Goal: Task Accomplishment & Management: Manage account settings

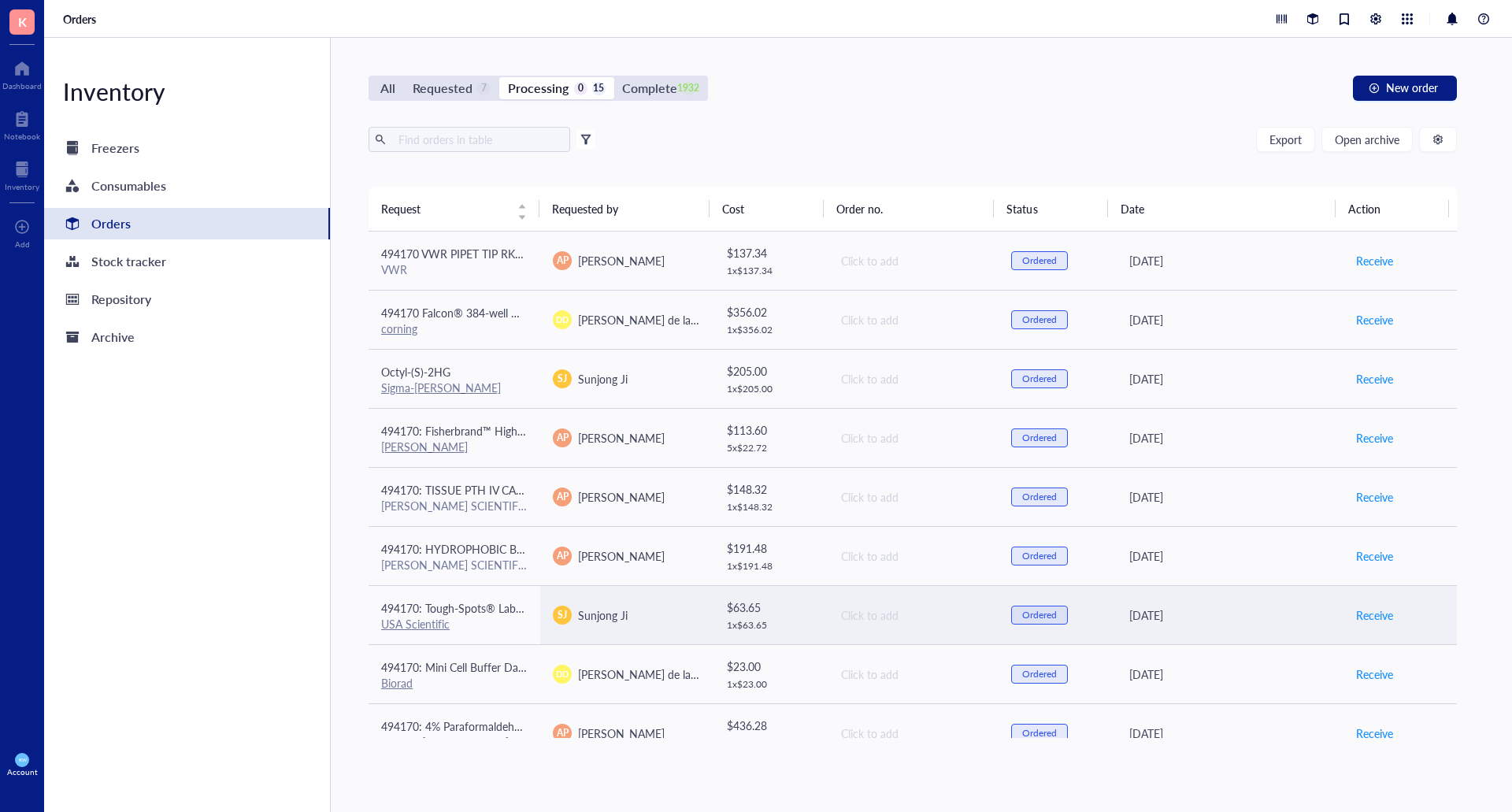
scroll to position [380, 0]
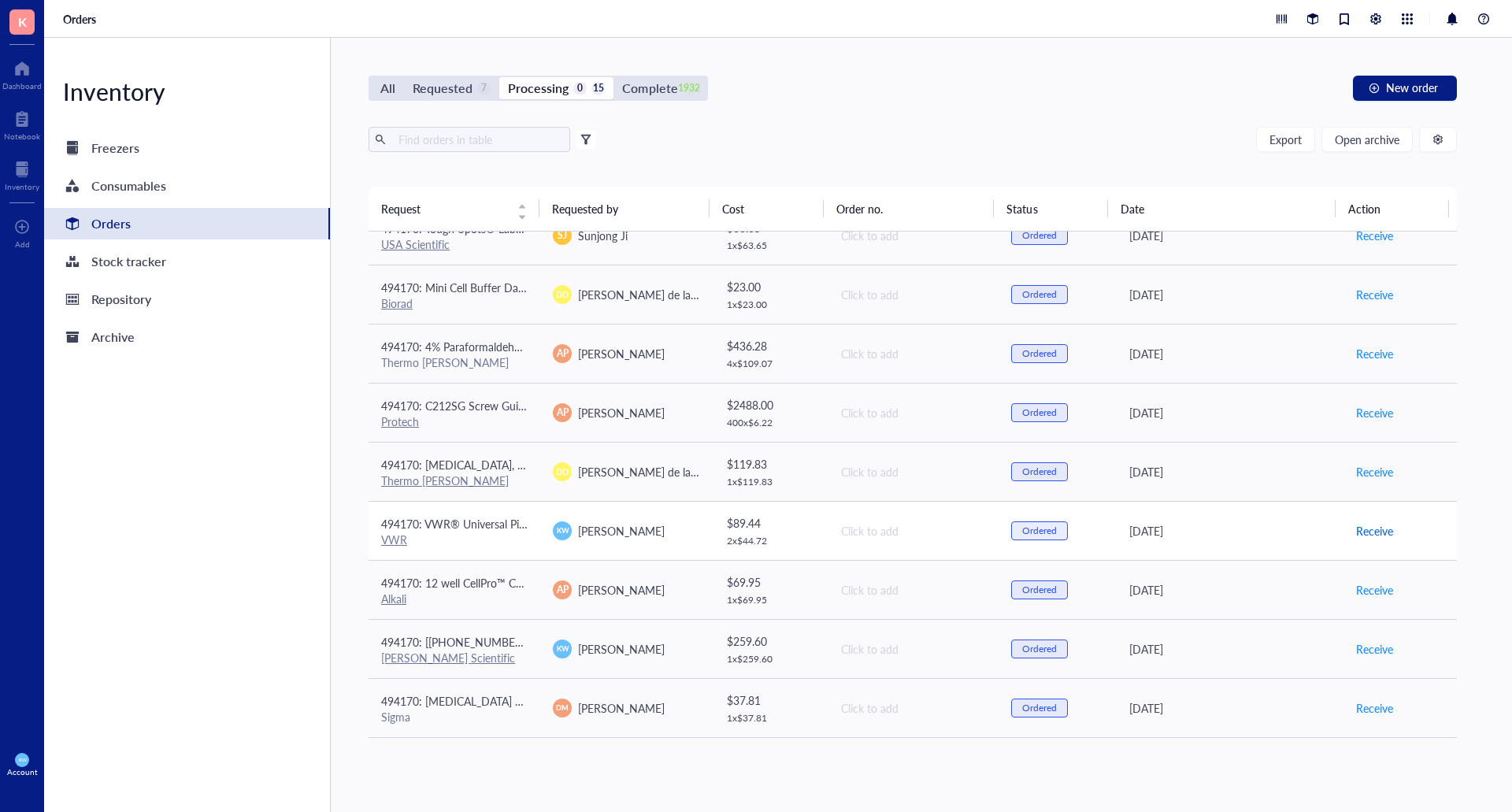
click at [1373, 531] on span "Receive" at bounding box center [1375, 530] width 37 height 17
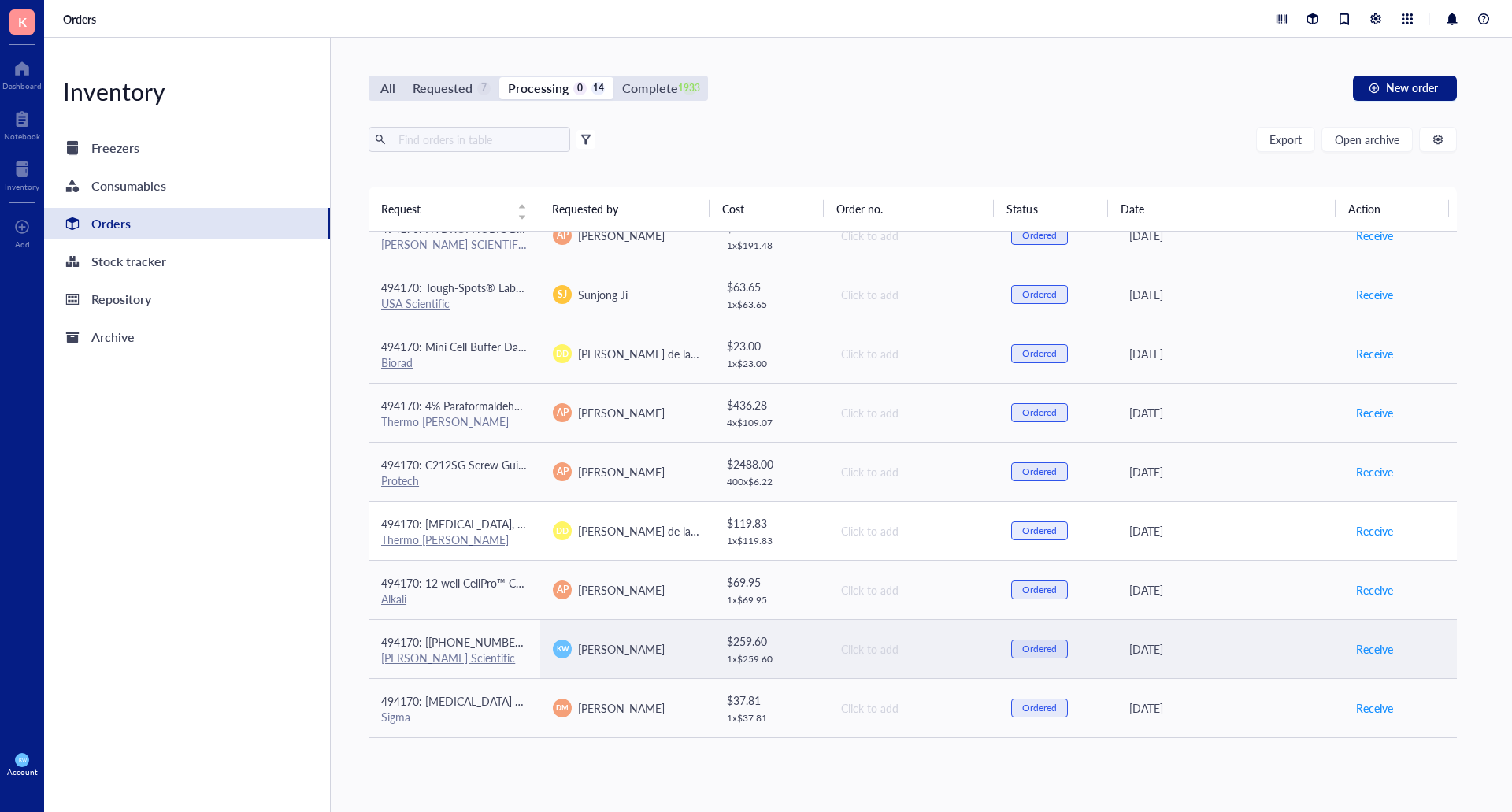
scroll to position [320, 0]
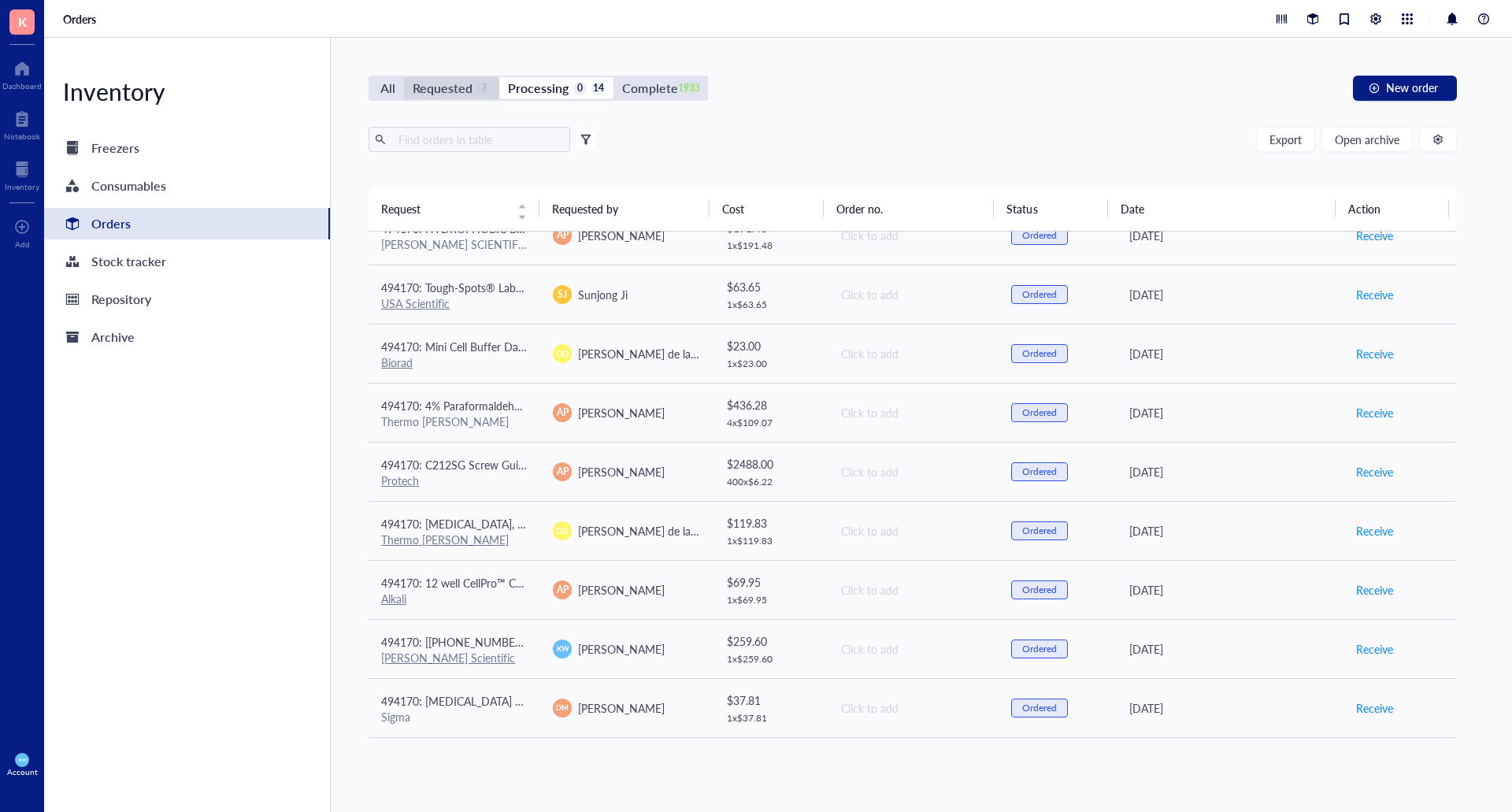
click at [462, 89] on div "Requested" at bounding box center [443, 88] width 60 height 22
click at [404, 77] on input "Requested 7" at bounding box center [404, 77] width 0 height 0
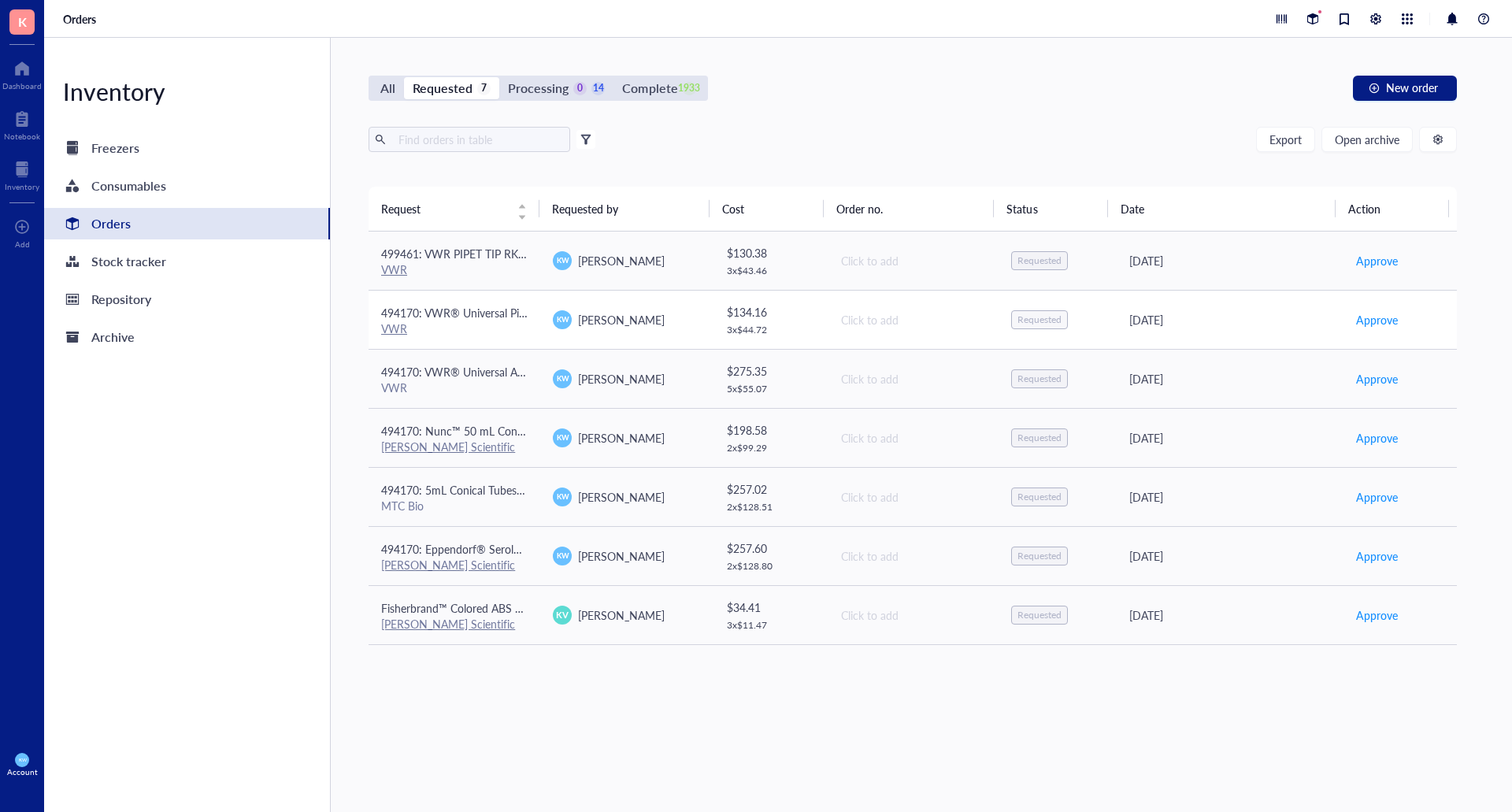
click at [523, 320] on div "494170: VWR® Universal Pipette Tips (200uL)" at bounding box center [454, 312] width 147 height 17
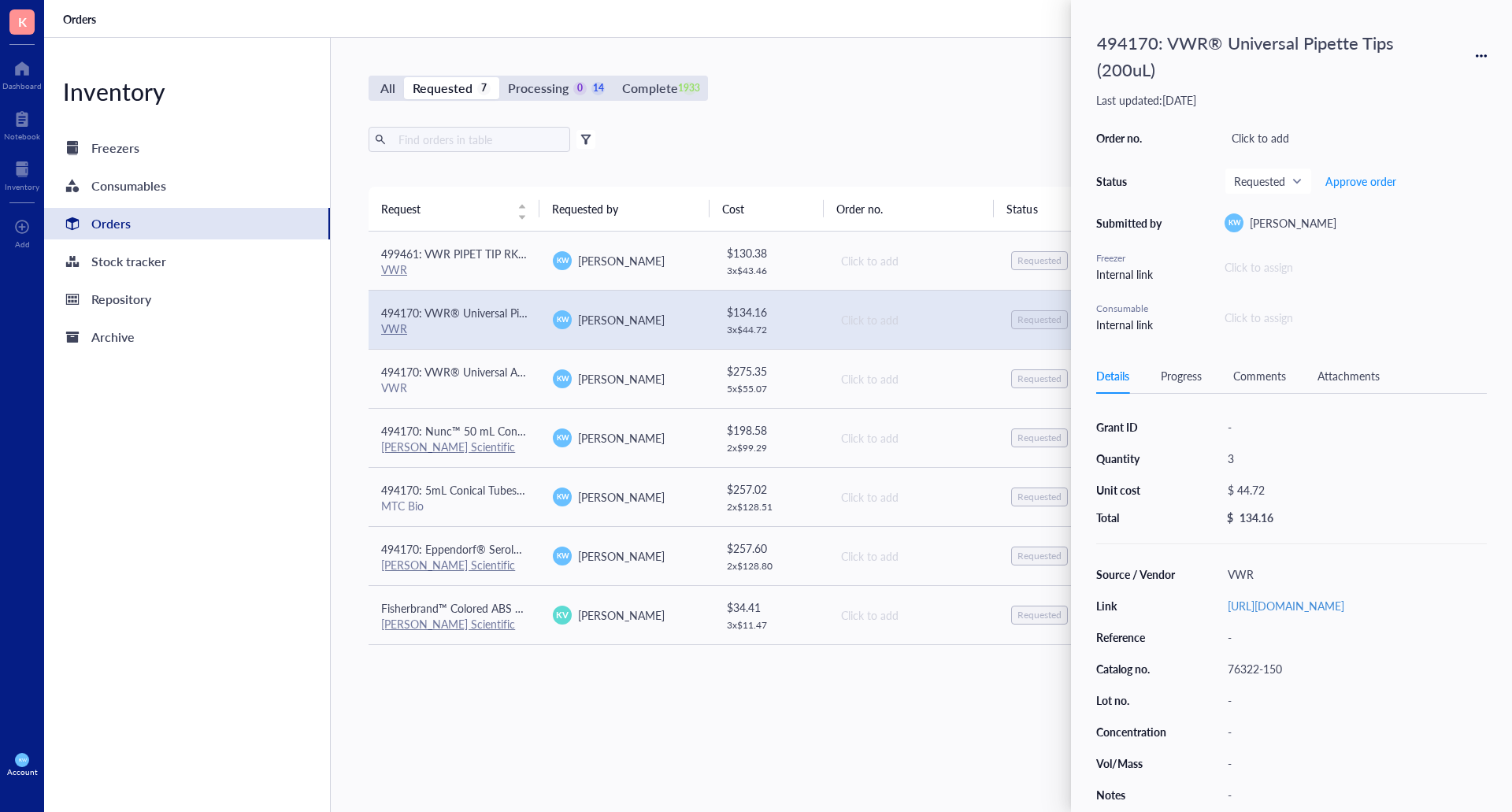
click at [1478, 48] on div "494170: VWR® Universal Pipette Tips (200uL)" at bounding box center [1292, 56] width 391 height 61
click at [1482, 59] on icon at bounding box center [1481, 56] width 11 height 11
click at [1394, 171] on span "Delete" at bounding box center [1425, 179] width 99 height 17
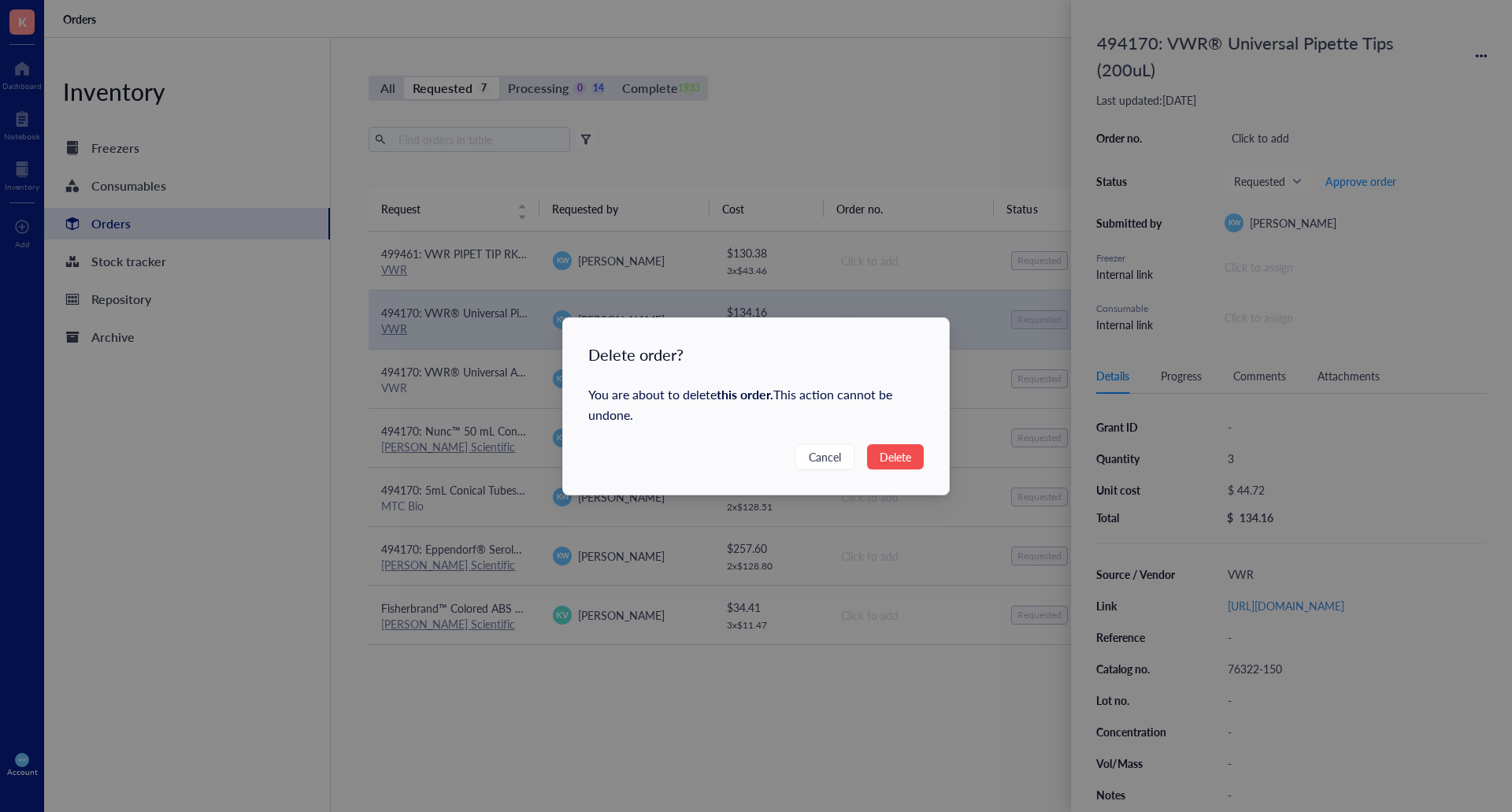
click at [888, 460] on span "Delete" at bounding box center [895, 456] width 31 height 17
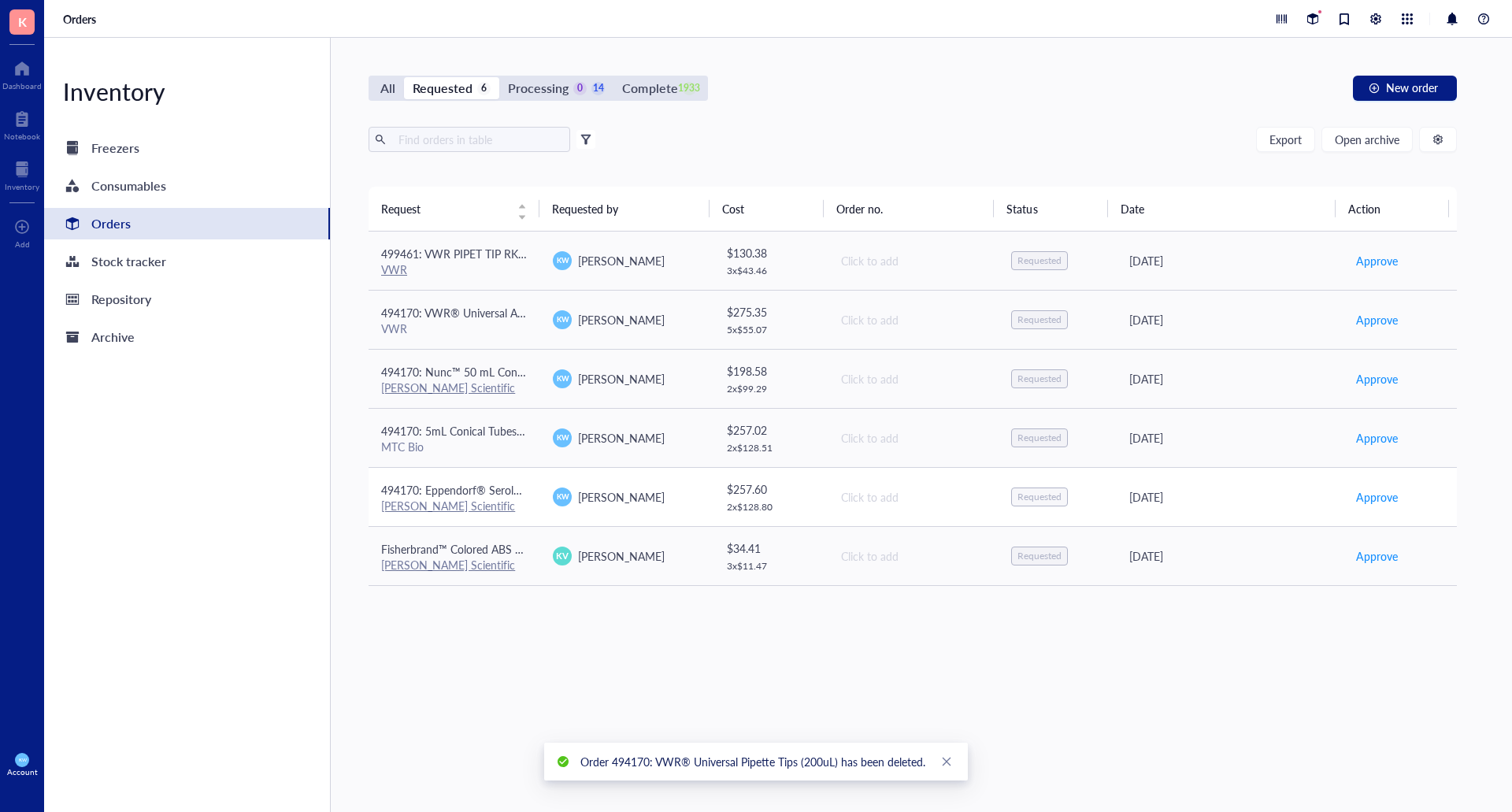
click at [487, 498] on div "494170: Eppendorf® Serological Pipets, Eppendorf® Serological Pipets, Capacity=…" at bounding box center [454, 489] width 147 height 17
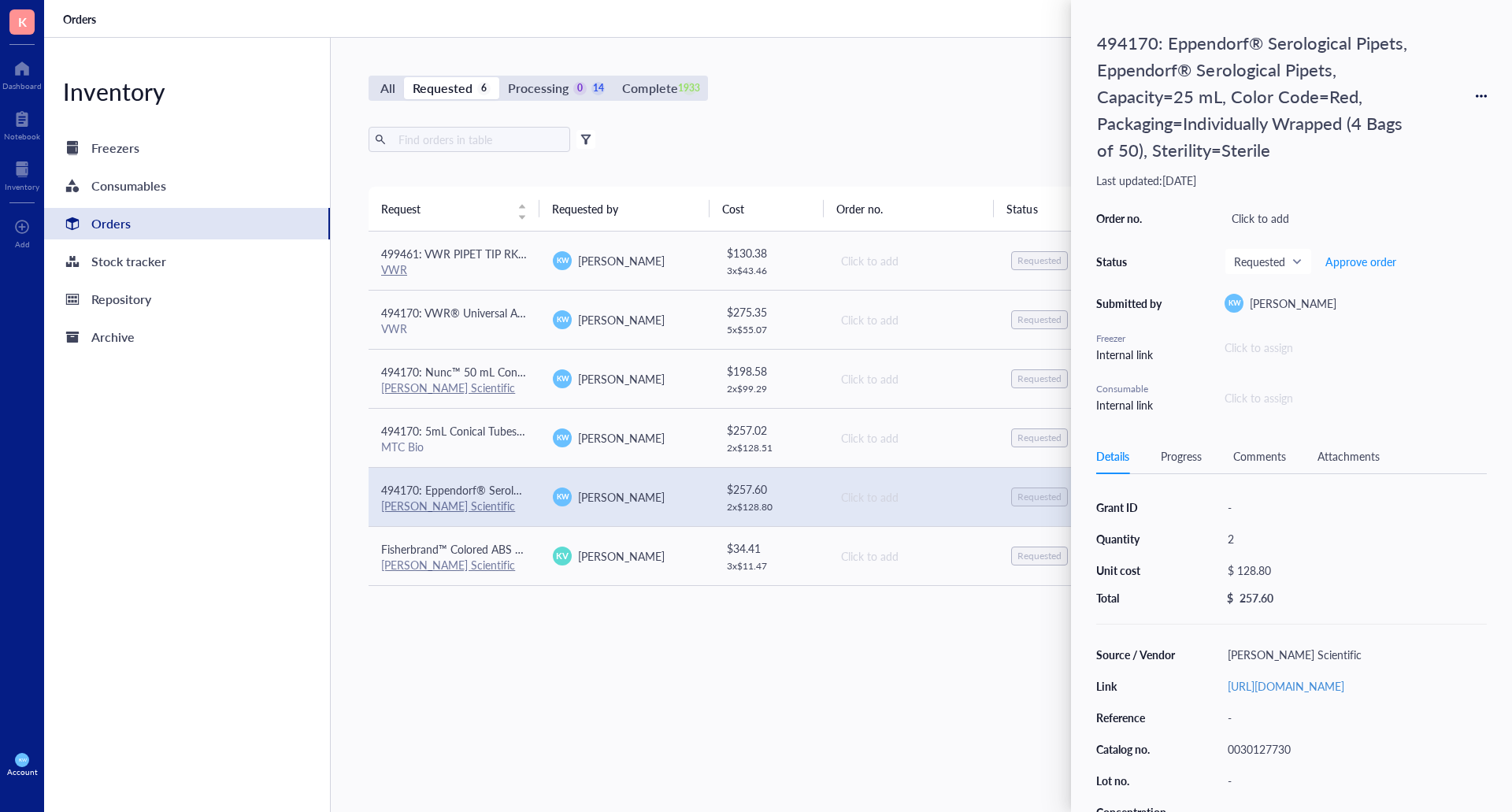
drag, startPoint x: 758, startPoint y: 738, endPoint x: 746, endPoint y: 720, distance: 21.6
click at [762, 739] on div "Request Requested by Cost Order no. Status Date Action 499461: VWR PIPET TIP RK…" at bounding box center [913, 471] width 1088 height 570
